Goal: Information Seeking & Learning: Understand process/instructions

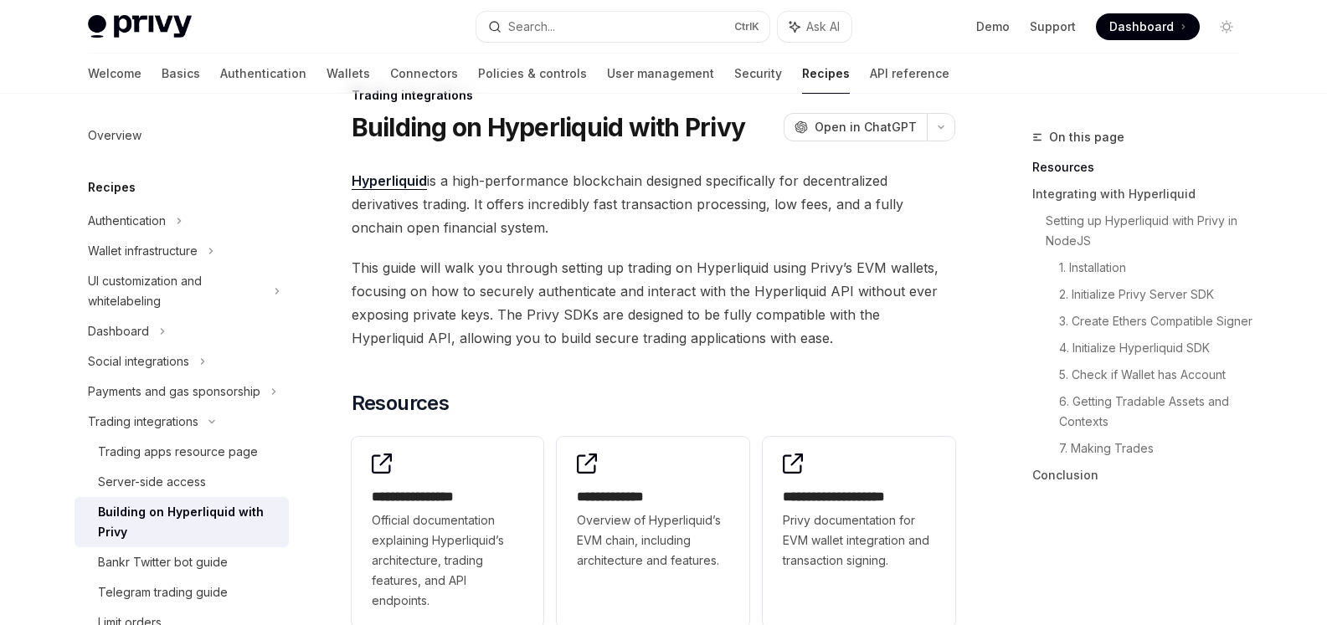
scroll to position [84, 0]
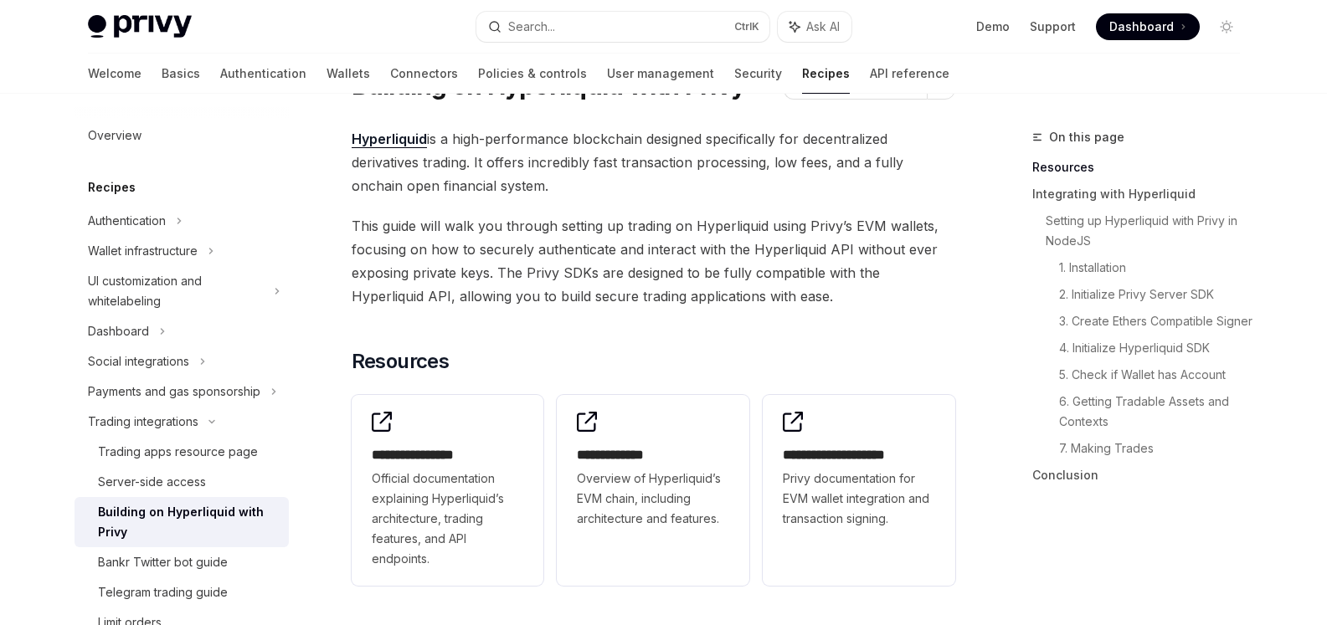
click at [578, 239] on span "This guide will walk you through setting up trading on Hyperliquid using Privy’…" at bounding box center [653, 261] width 603 height 94
click at [567, 218] on div at bounding box center [567, 218] width 0 height 0
click at [621, 228] on span "This guide will walk you through setting up trading on Hyperliquid using Privy’…" at bounding box center [653, 261] width 603 height 94
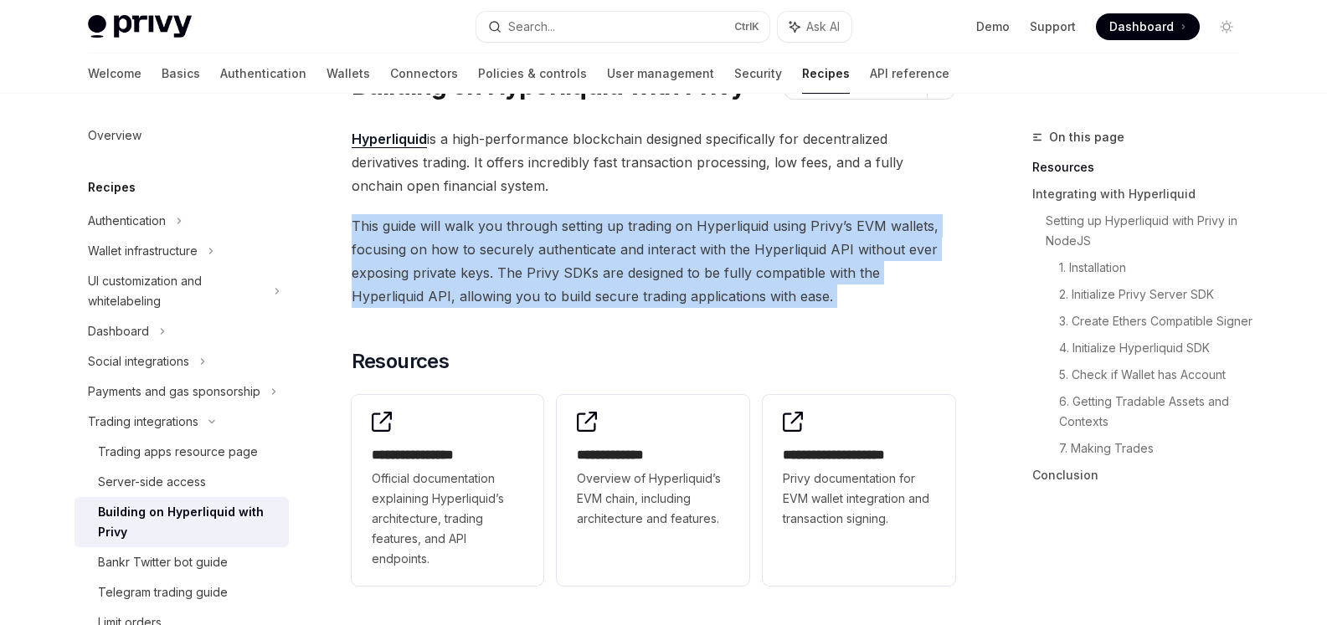
click at [621, 228] on span "This guide will walk you through setting up trading on Hyperliquid using Privy’…" at bounding box center [653, 261] width 603 height 94
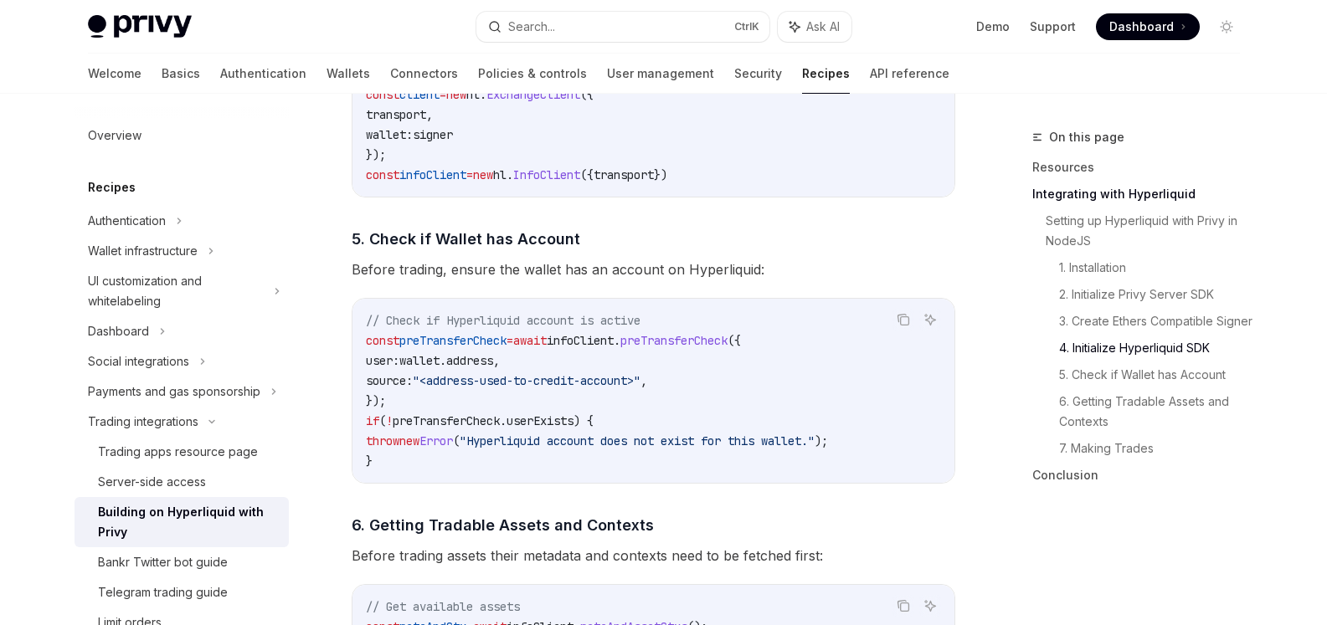
scroll to position [1841, 0]
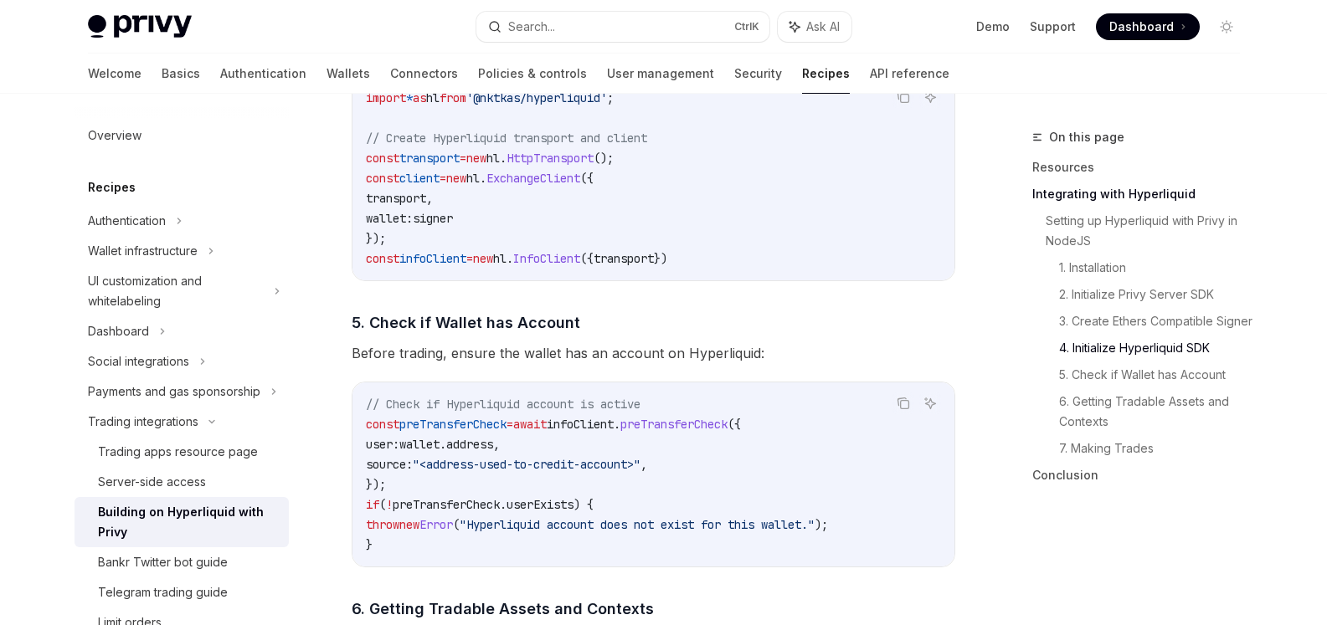
click at [453, 223] on span "signer" at bounding box center [433, 218] width 40 height 15
click at [453, 224] on span "signer" at bounding box center [433, 218] width 40 height 15
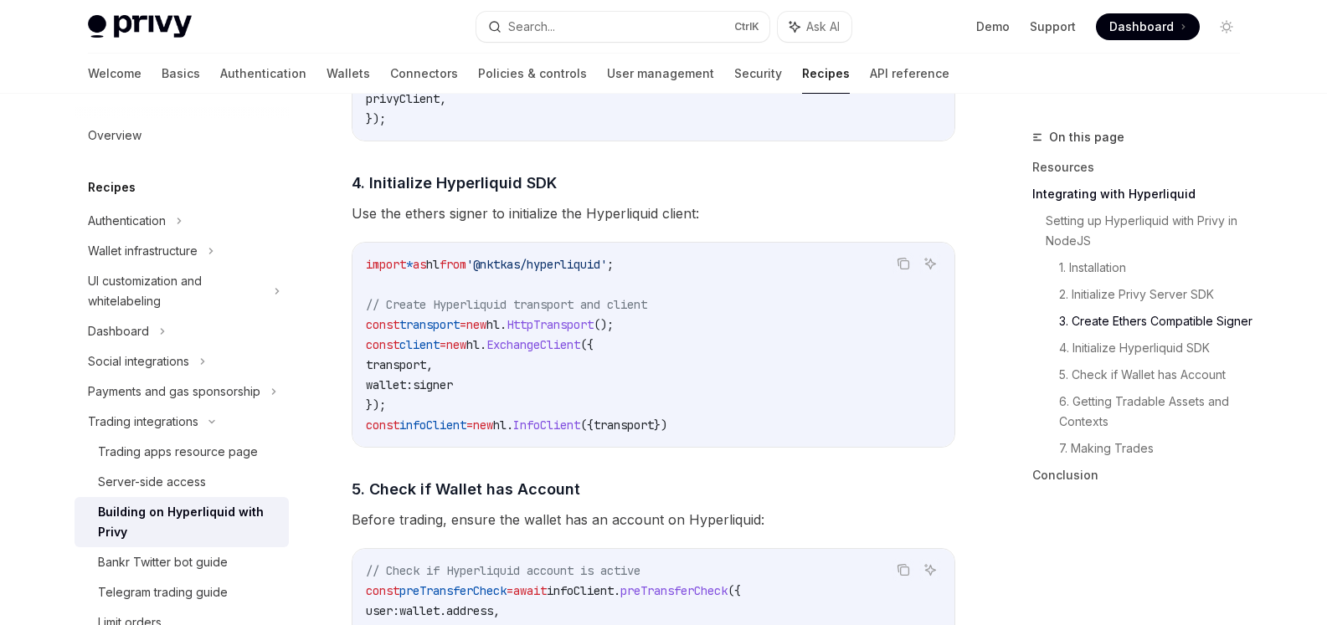
scroll to position [1674, 0]
copy span "signer"
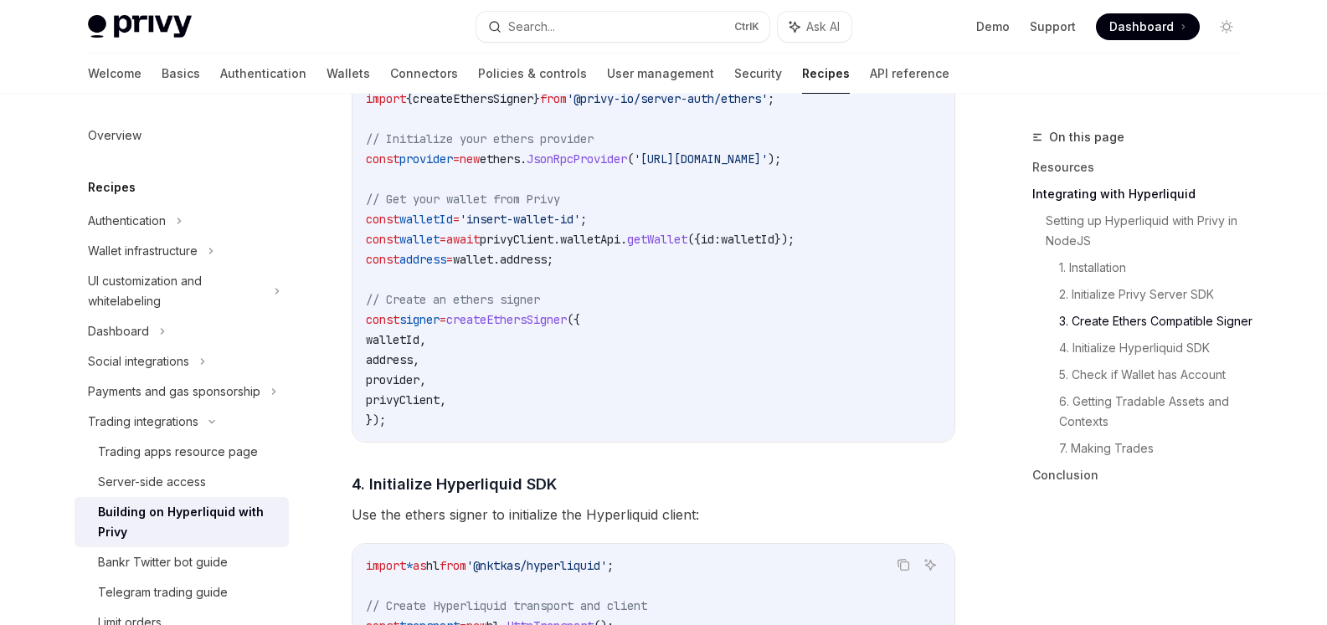
scroll to position [1399, 0]
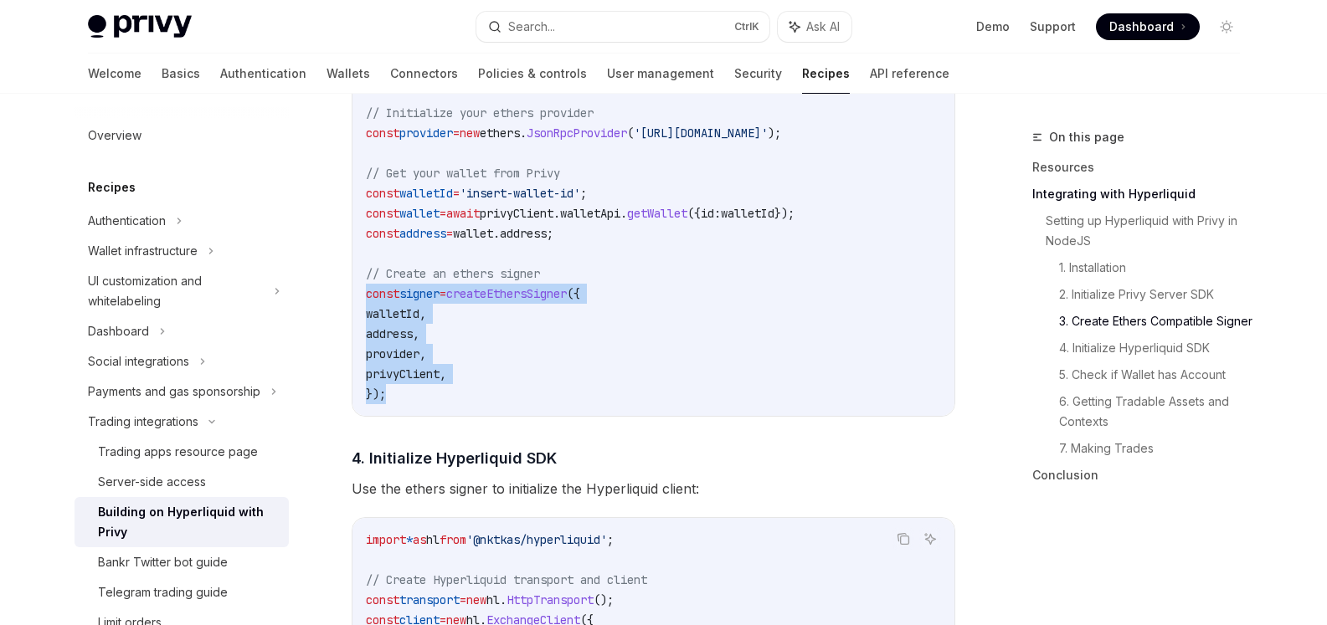
drag, startPoint x: 412, startPoint y: 406, endPoint x: 355, endPoint y: 307, distance: 114.0
click at [355, 307] on div "import { ethers } from 'ethers' ; import { createEthersSigner } from '@privy-io…" at bounding box center [653, 223] width 602 height 385
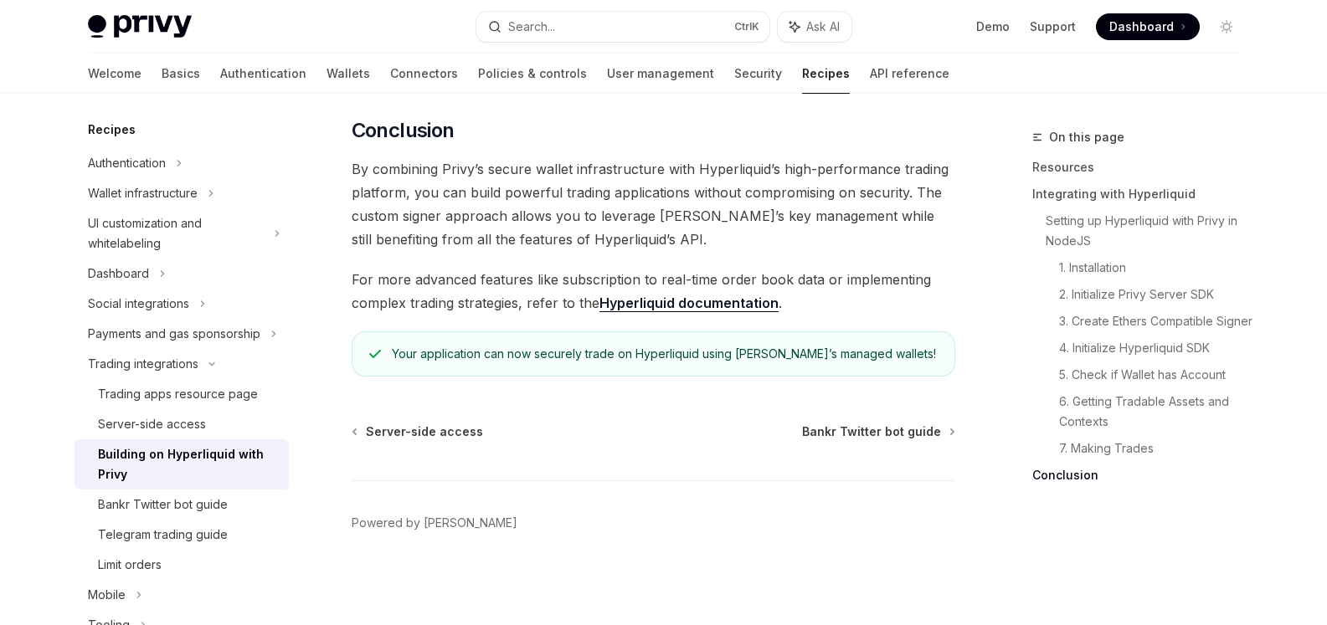
scroll to position [84, 0]
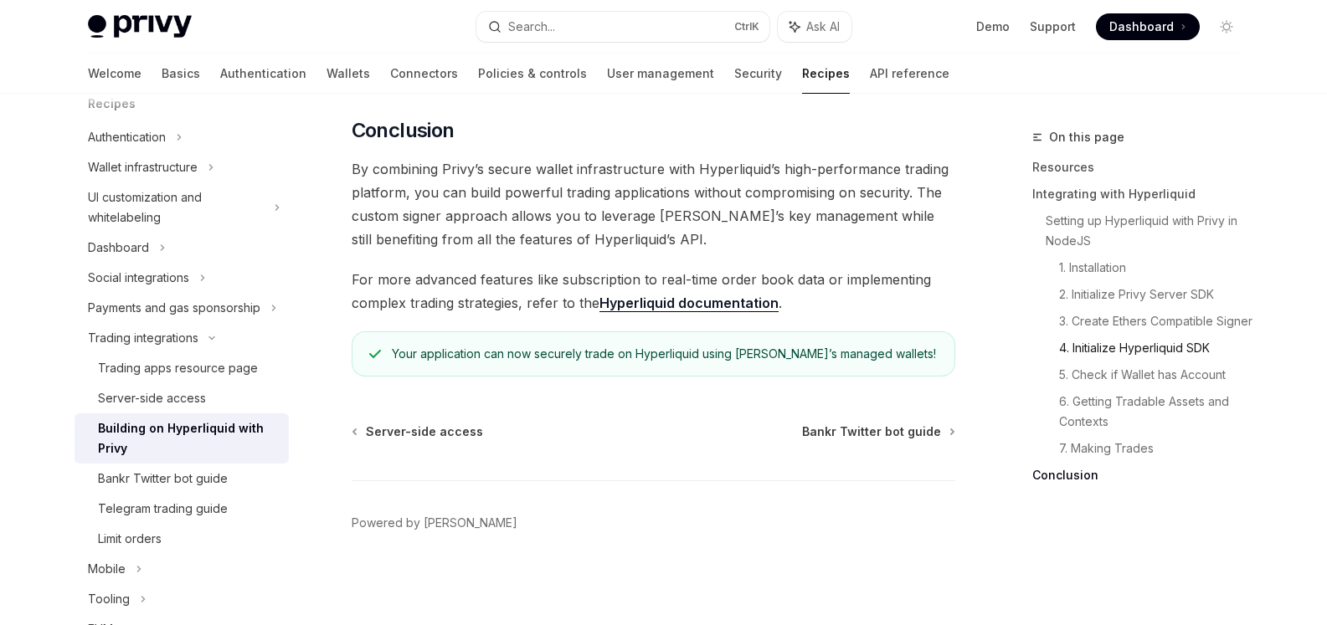
click at [1114, 362] on link "4. Initialize Hyperliquid SDK" at bounding box center [1156, 348] width 194 height 27
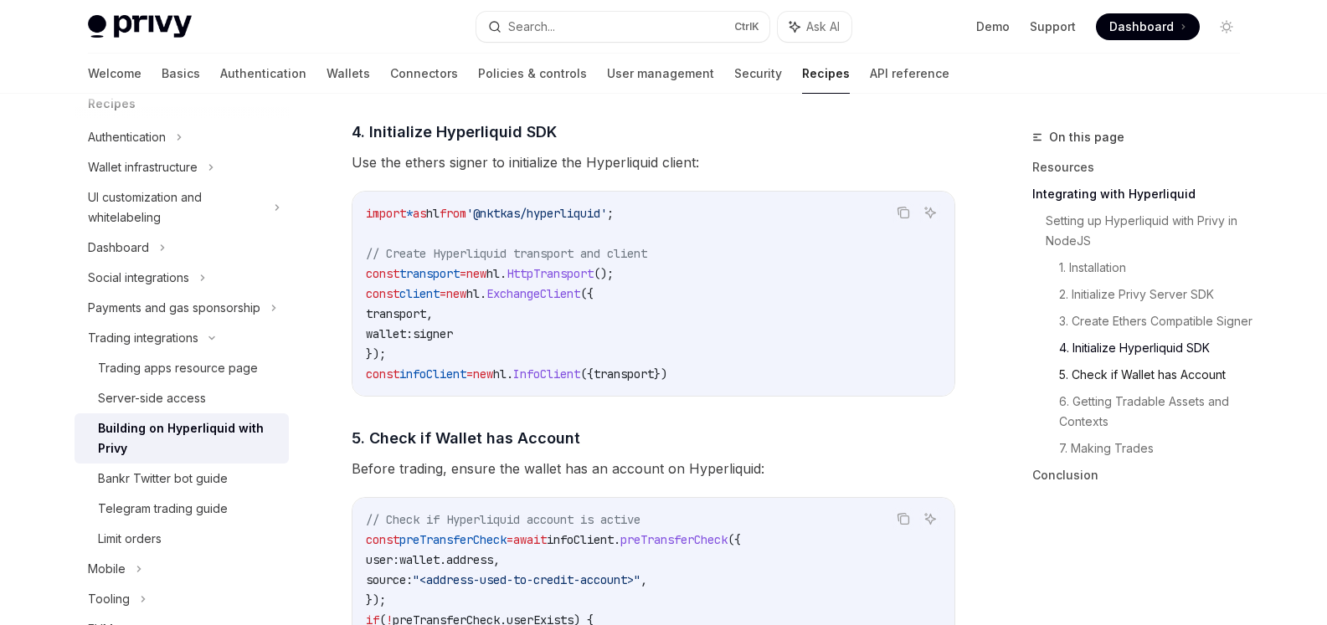
click at [1096, 388] on link "5. Check if Wallet has Account" at bounding box center [1156, 375] width 194 height 27
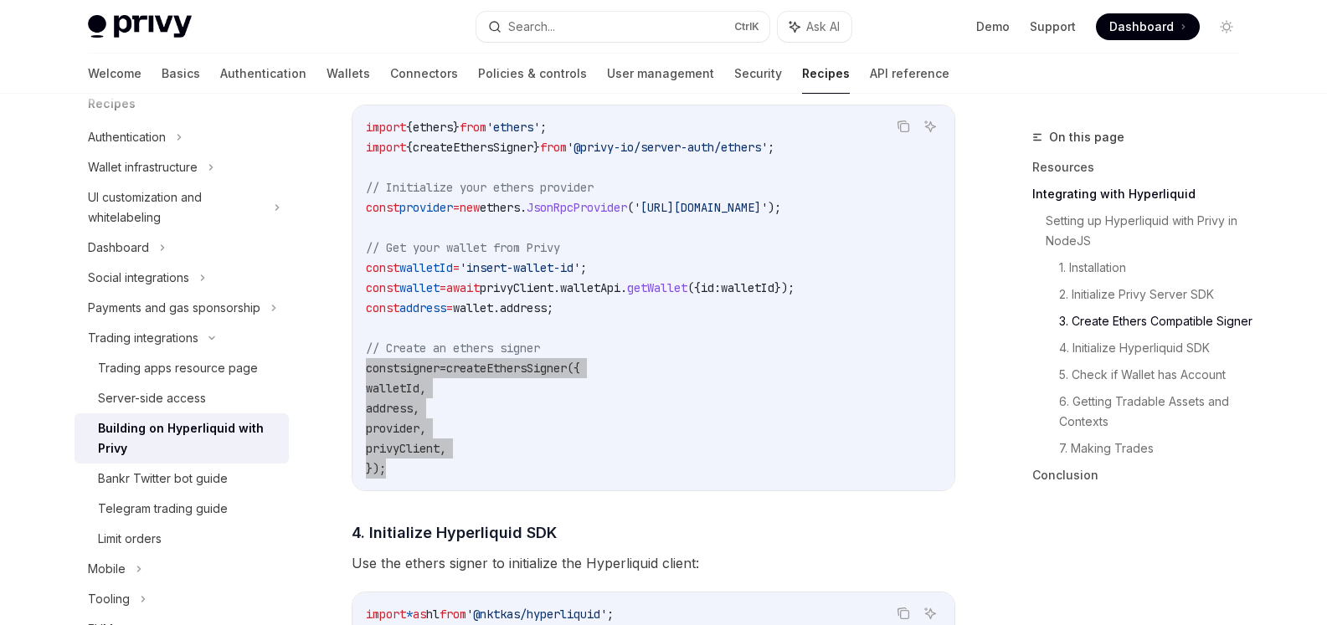
scroll to position [1363, 0]
